Goal: Transaction & Acquisition: Purchase product/service

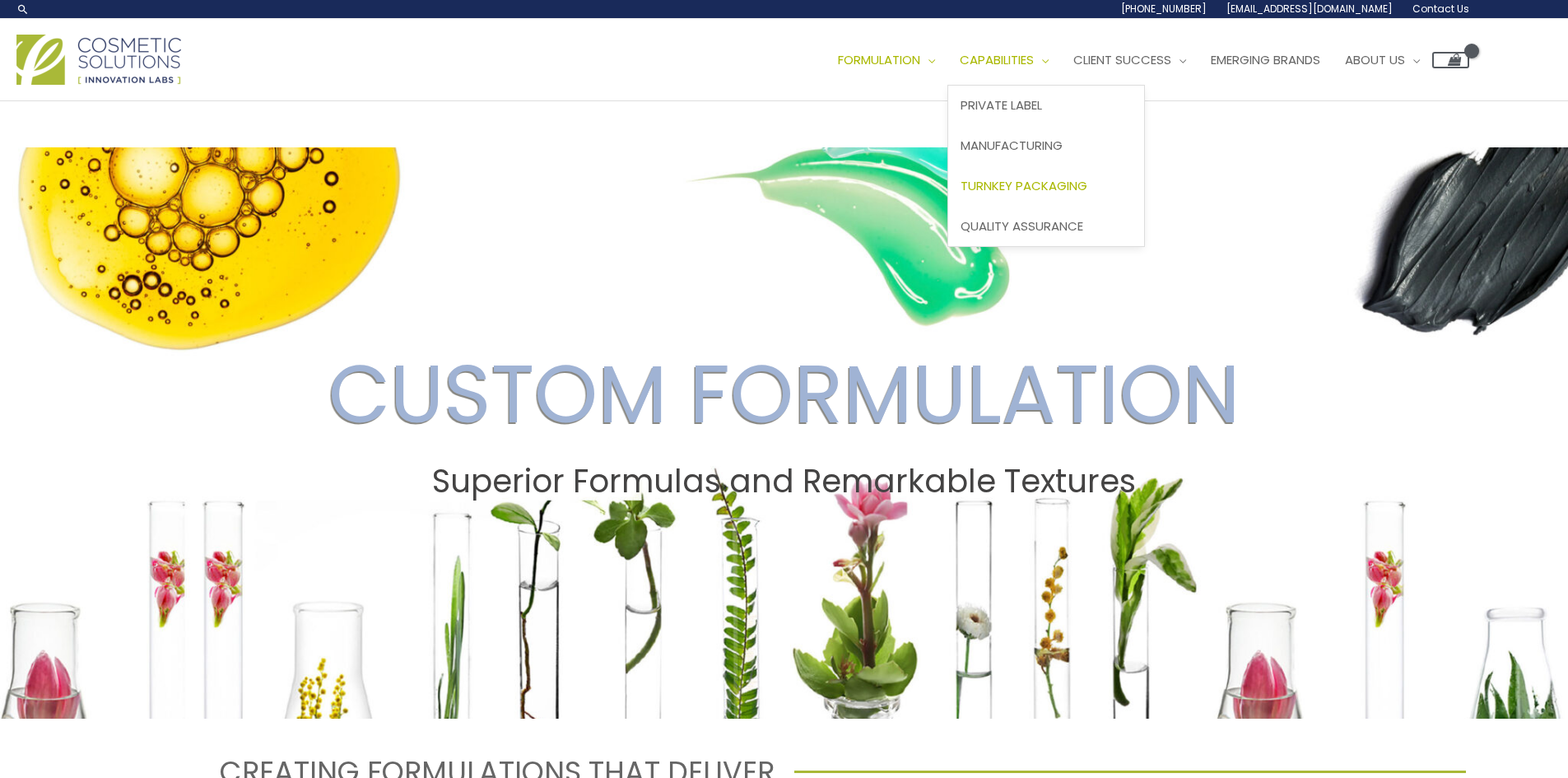
click at [1087, 186] on span "Turnkey Packaging" at bounding box center [1024, 185] width 126 height 17
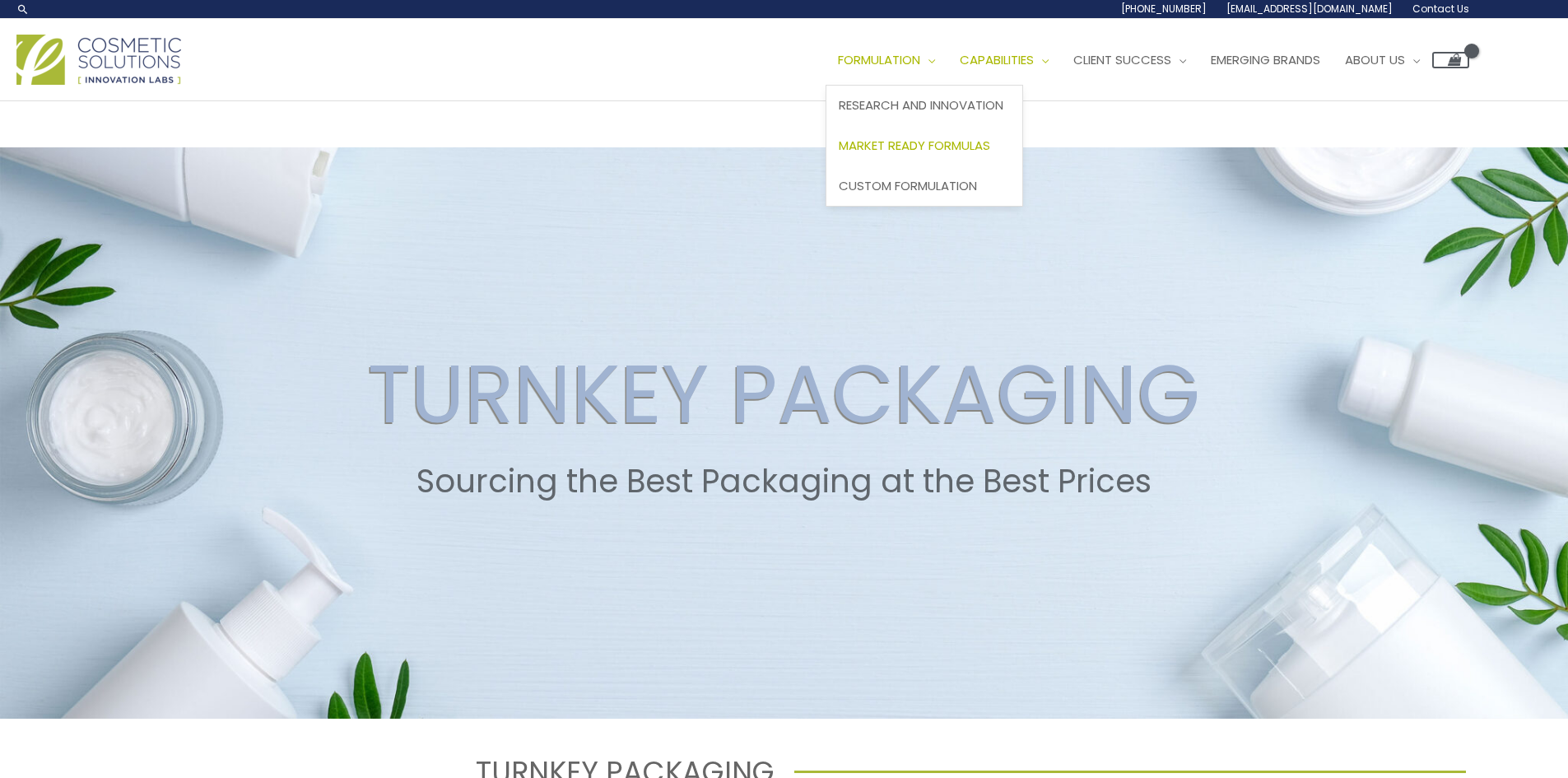
click at [956, 147] on span "Market Ready Formulas" at bounding box center [914, 145] width 151 height 17
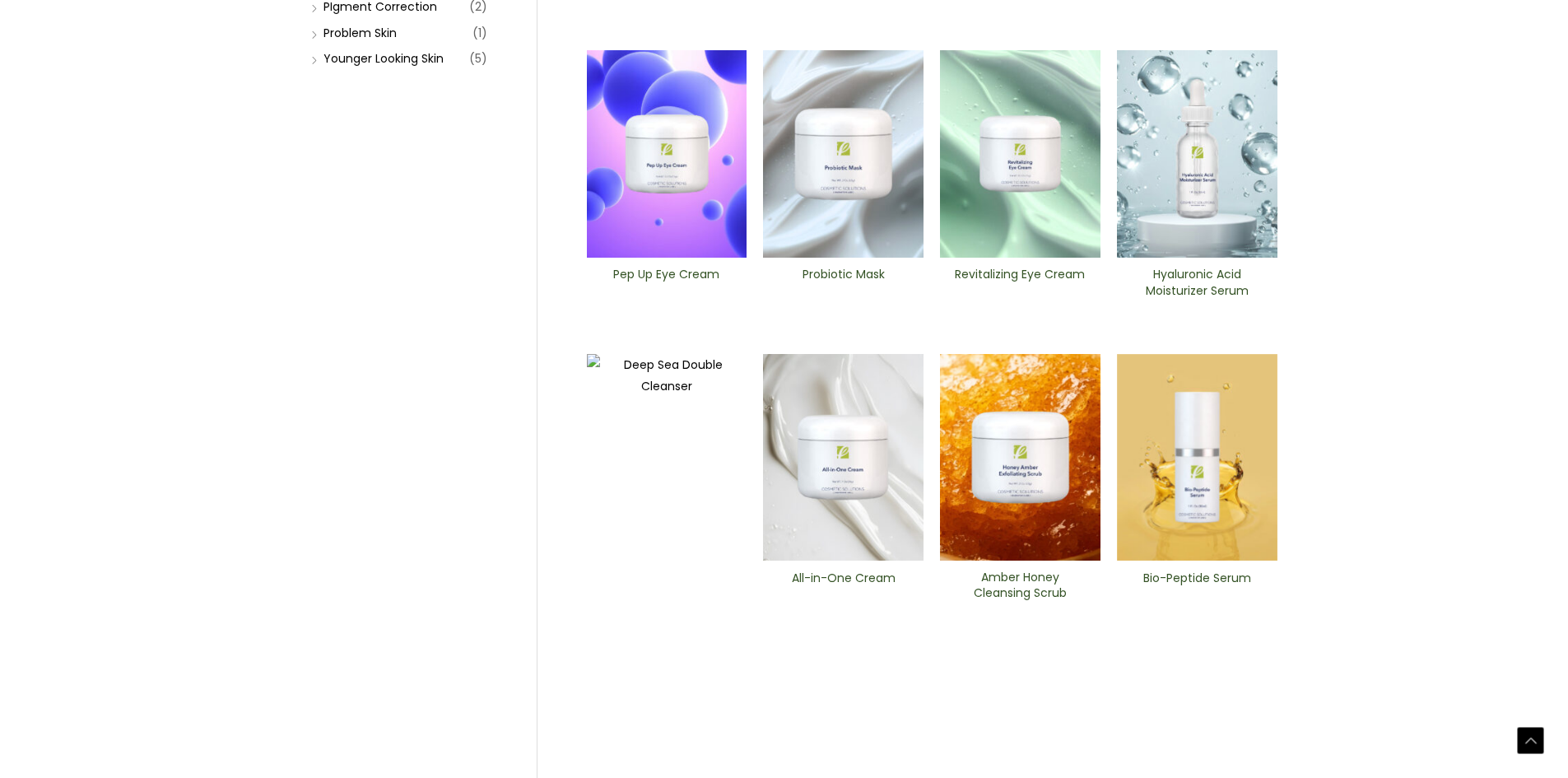
scroll to position [624, 0]
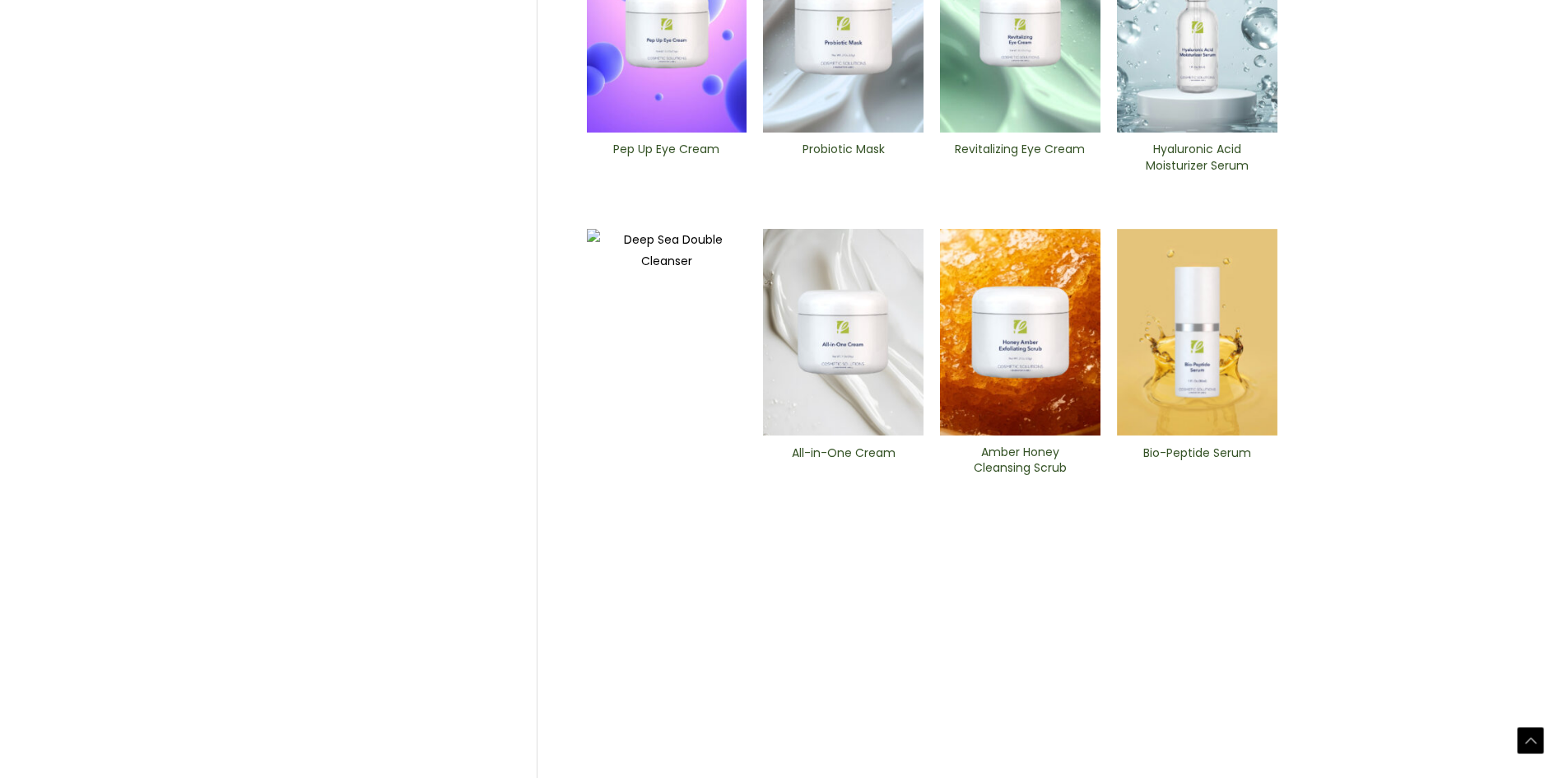
click at [1029, 463] on h2 "Amber Honey Cleansing Scrub" at bounding box center [1020, 460] width 132 height 31
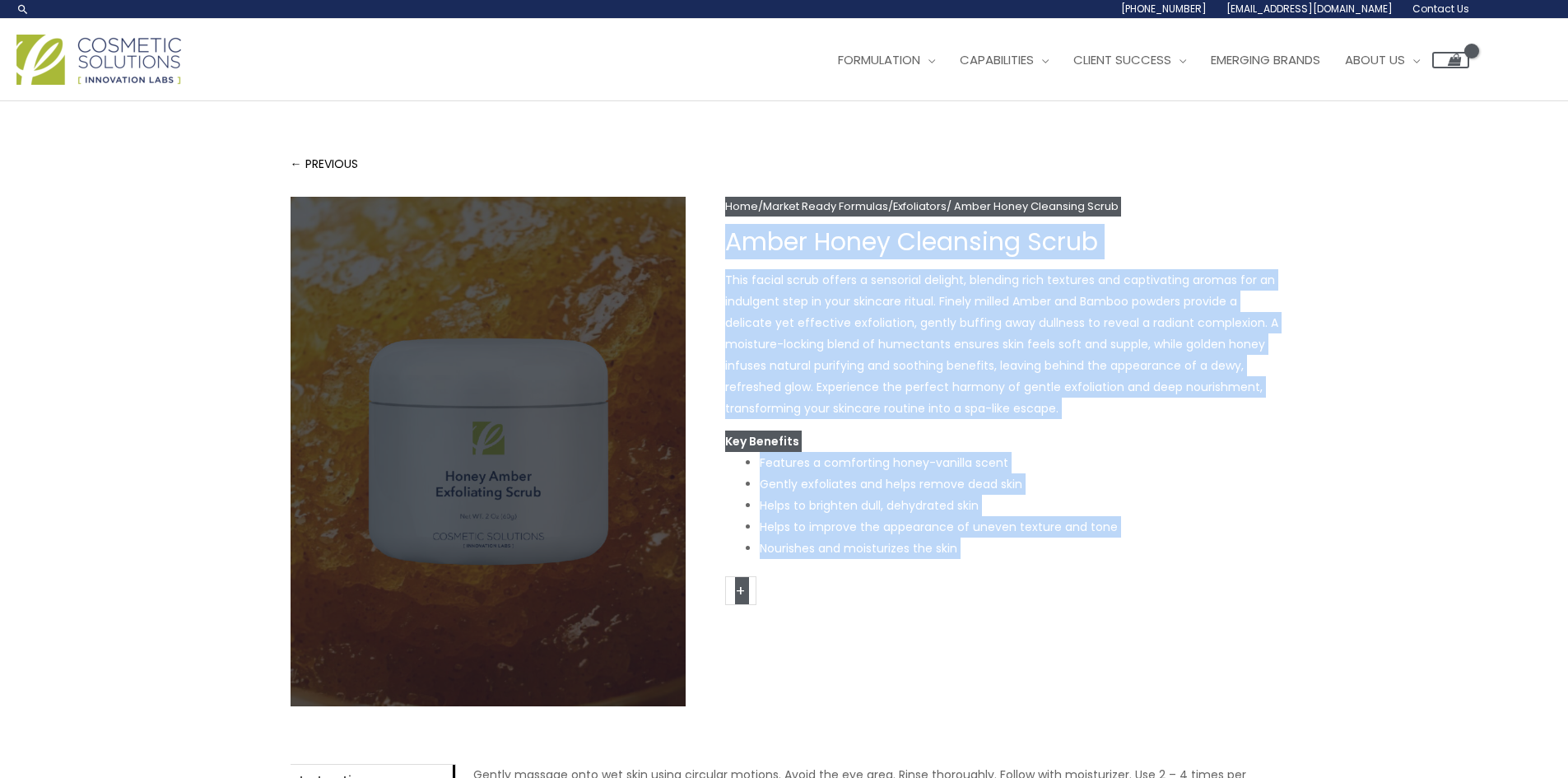
click at [991, 606] on form "- Amber Honey Cleansing Scrub quantity + Add to cart" at bounding box center [1002, 595] width 554 height 40
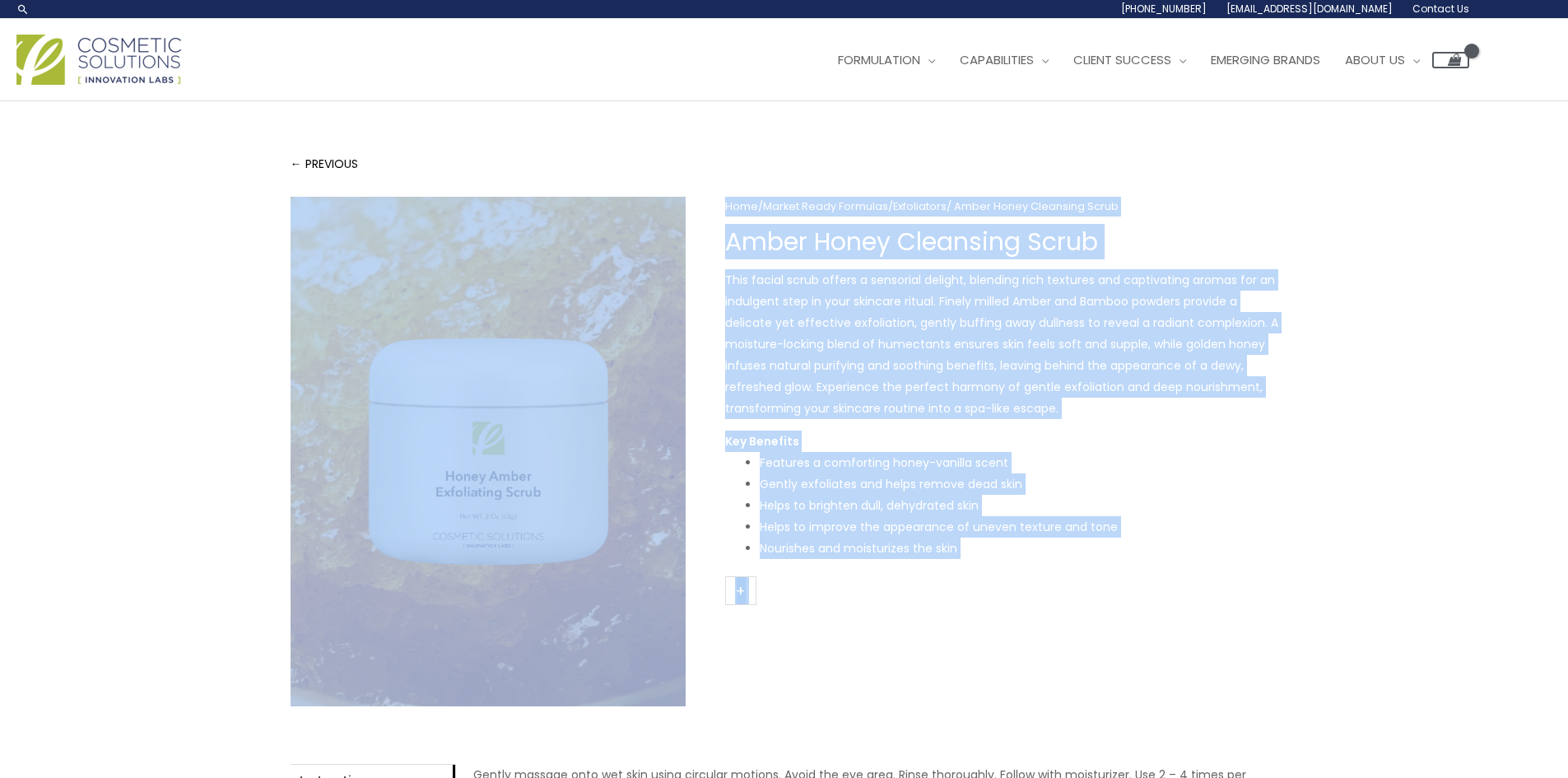
click at [776, 332] on p "This facial scrub offers a sensorial delight, blending rich textures and captiv…" at bounding box center [1002, 344] width 554 height 149
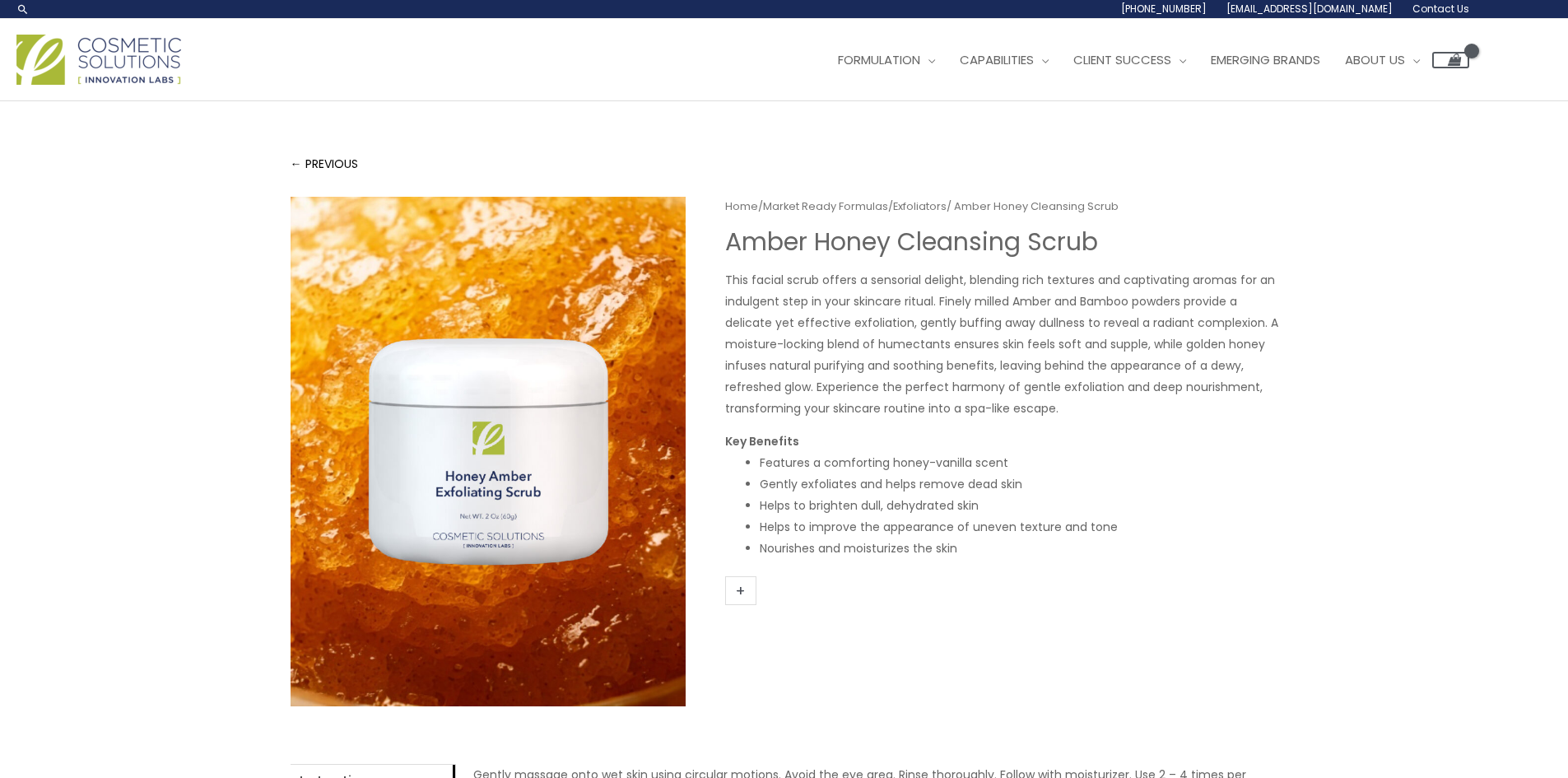
click at [724, 241] on div "Home / Market Ready Formulas / Exfoliators / Amber Honey Cleansing Scrub Amber …" at bounding box center [785, 564] width 988 height 735
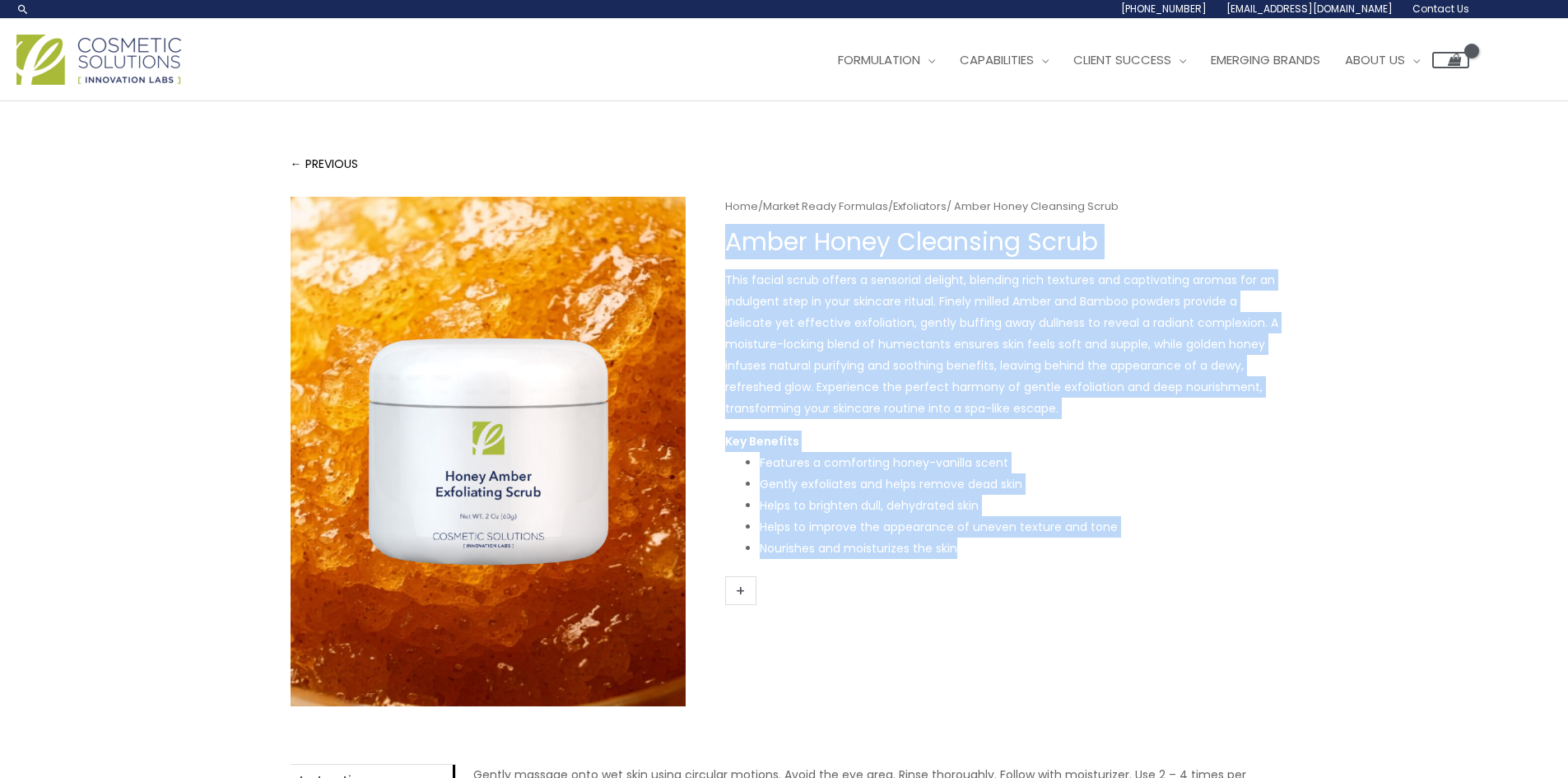
drag, startPoint x: 728, startPoint y: 240, endPoint x: 1038, endPoint y: 548, distance: 437.0
click at [1038, 548] on div "Home / Market Ready Formulas / Exfoliators / Amber Honey Cleansing Scrub Amber …" at bounding box center [1002, 406] width 554 height 420
copy div "Amber Honey Cleansing Scrub This facial scrub offers a sensorial delight, blend…"
click at [469, 289] on img at bounding box center [488, 451] width 395 height 510
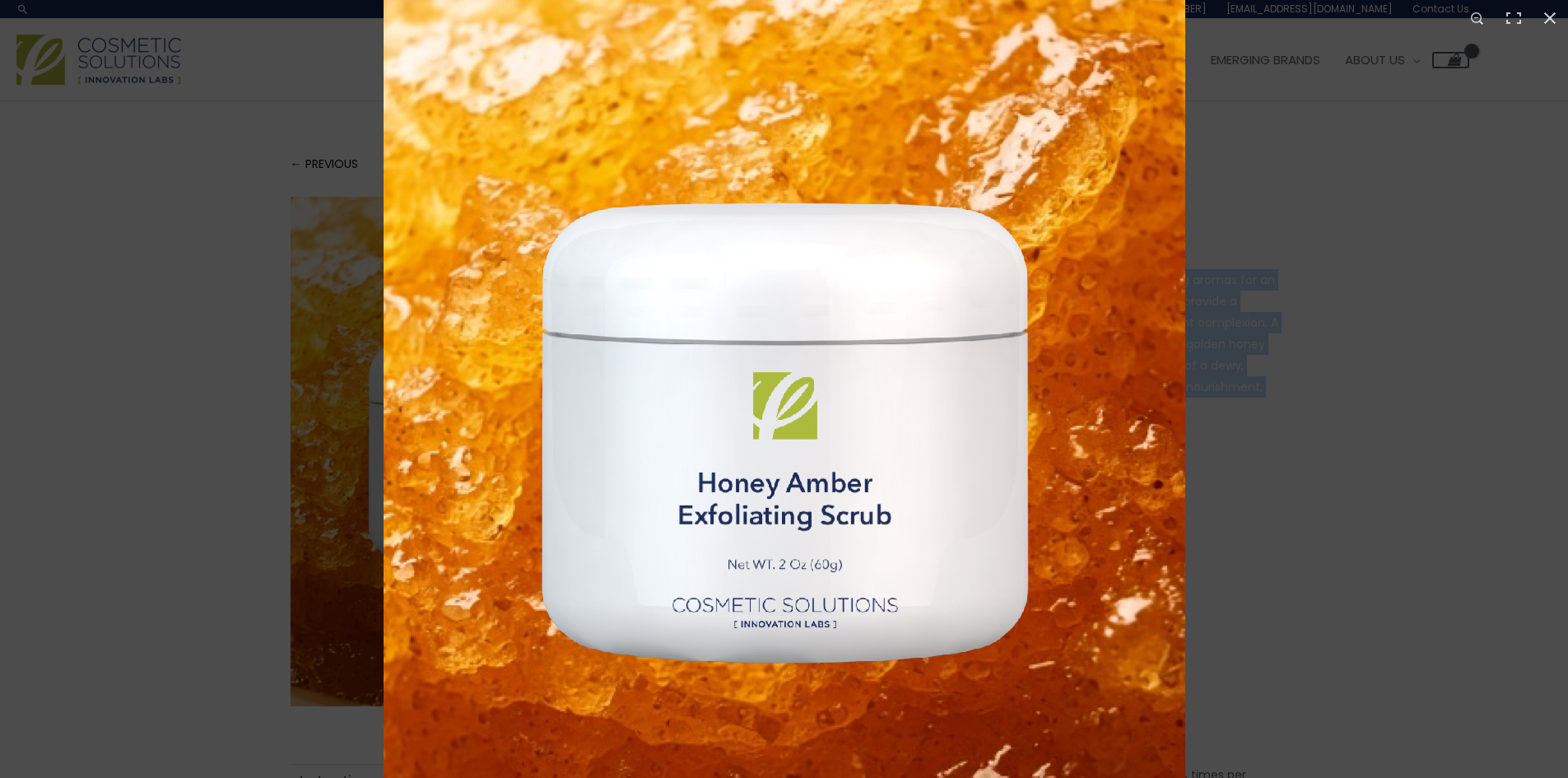
click at [613, 117] on img at bounding box center [784, 432] width 801 height 1033
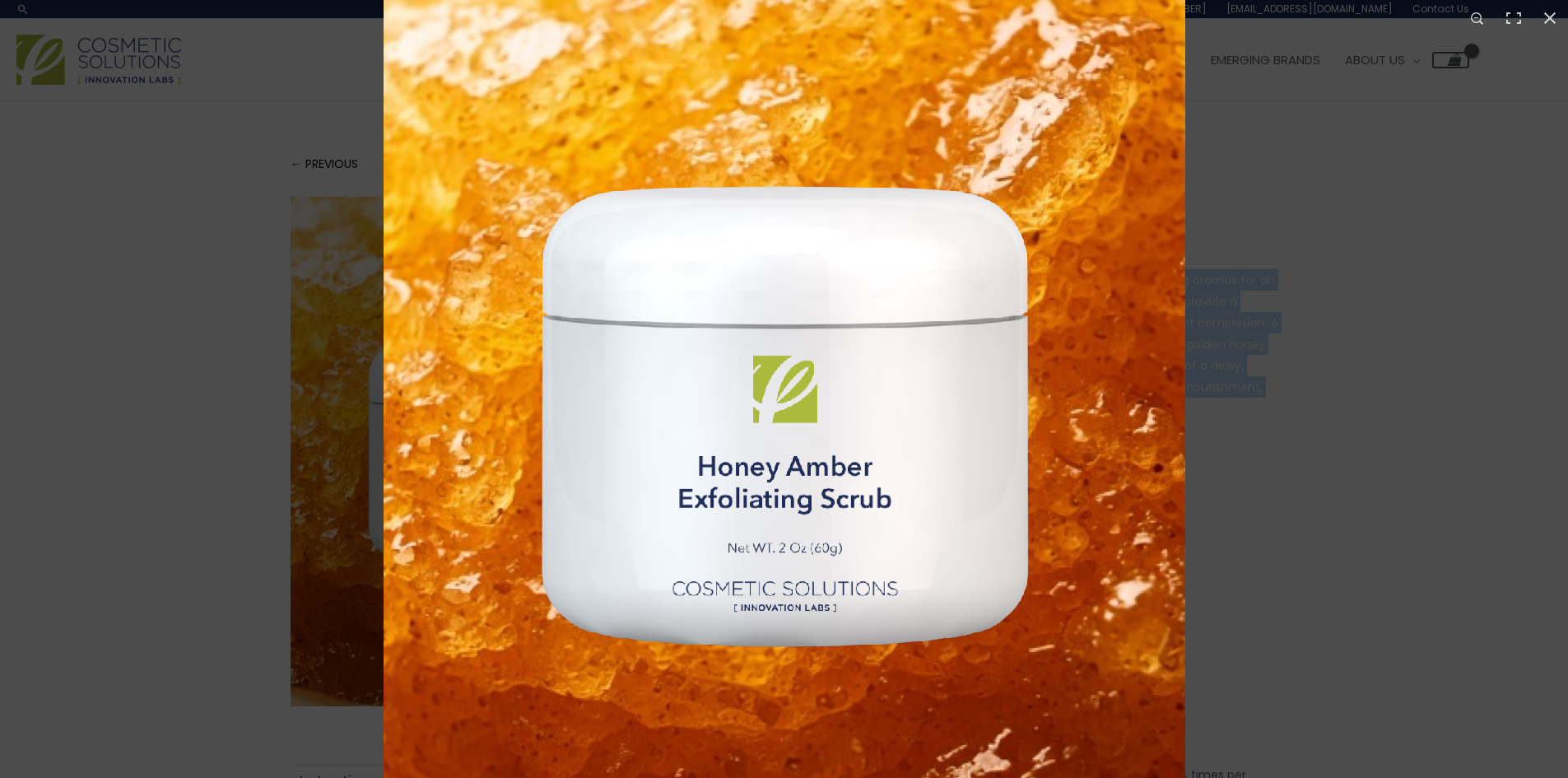
click at [1347, 183] on div at bounding box center [1167, 288] width 1568 height 778
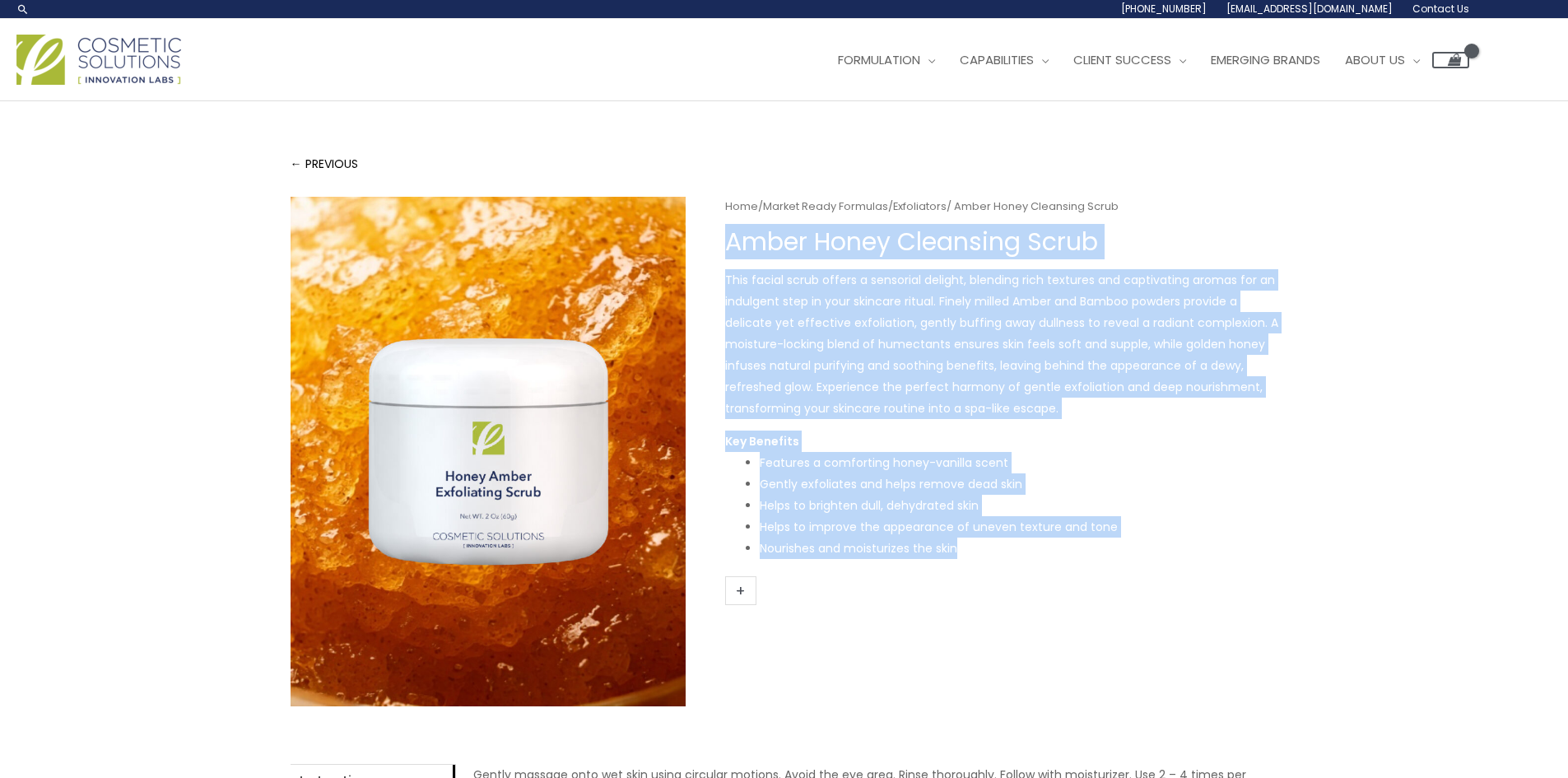
click at [734, 244] on h1 "Amber Honey Cleansing Scrub" at bounding box center [1002, 242] width 554 height 30
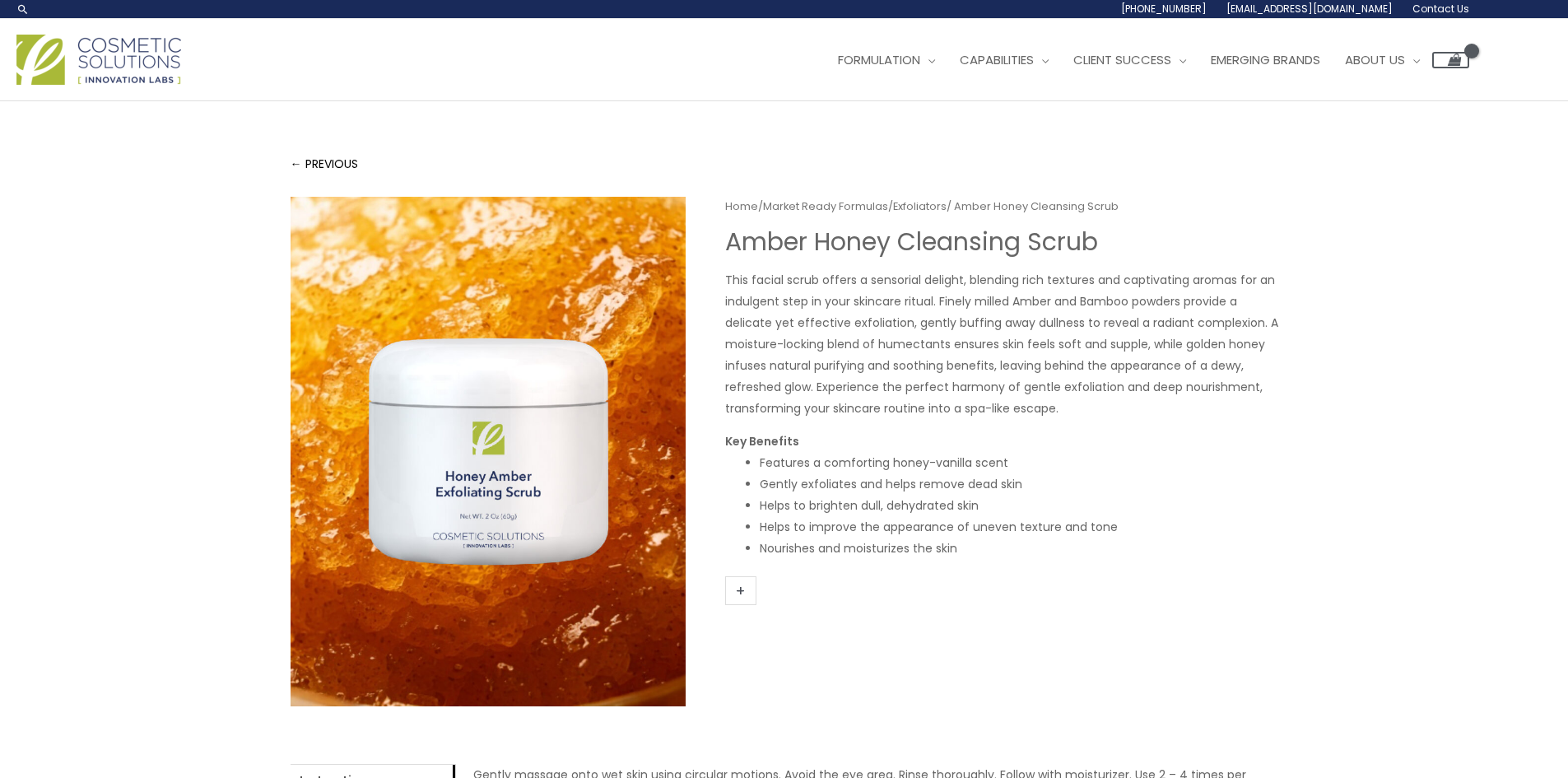
click at [722, 240] on div "Home / Market Ready Formulas / Exfoliators / Amber Honey Cleansing Scrub Amber …" at bounding box center [785, 564] width 988 height 735
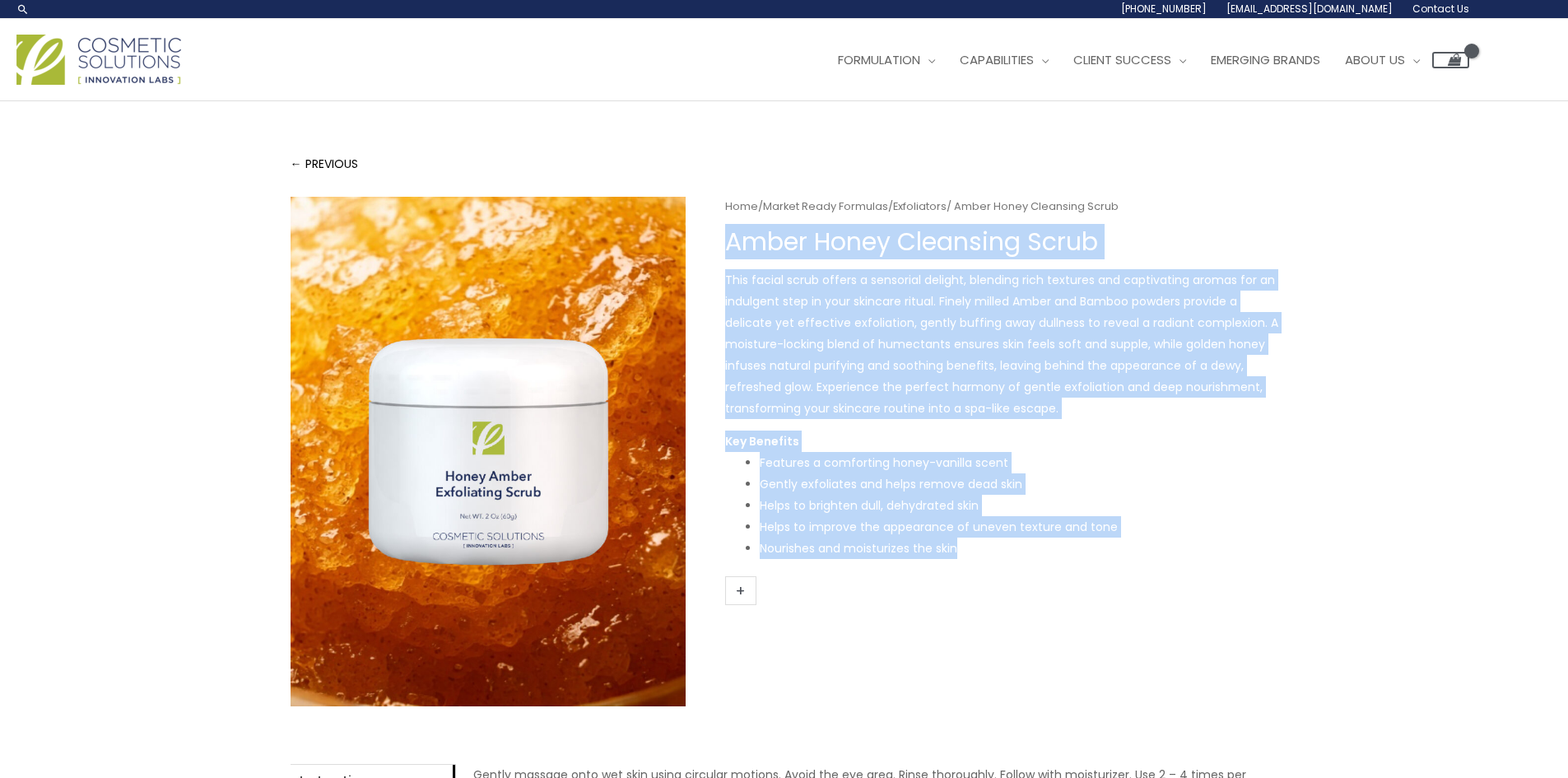
drag, startPoint x: 729, startPoint y: 242, endPoint x: 1000, endPoint y: 517, distance: 386.1
click at [1021, 545] on div "Home / Market Ready Formulas / Exfoliators / Amber Honey Cleansing Scrub Amber …" at bounding box center [1002, 406] width 554 height 420
copy div "Amber Honey Cleansing Scrub This facial scrub offers a sensorial delight, blend…"
